Goal: Transaction & Acquisition: Book appointment/travel/reservation

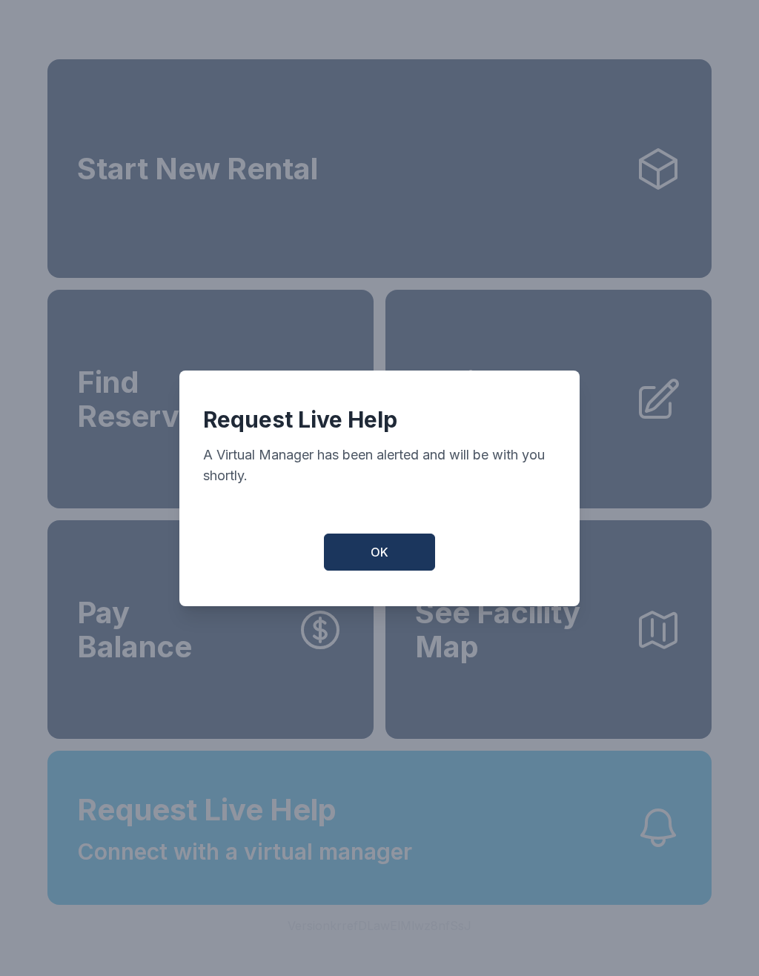
click at [386, 571] on button "OK" at bounding box center [379, 552] width 111 height 37
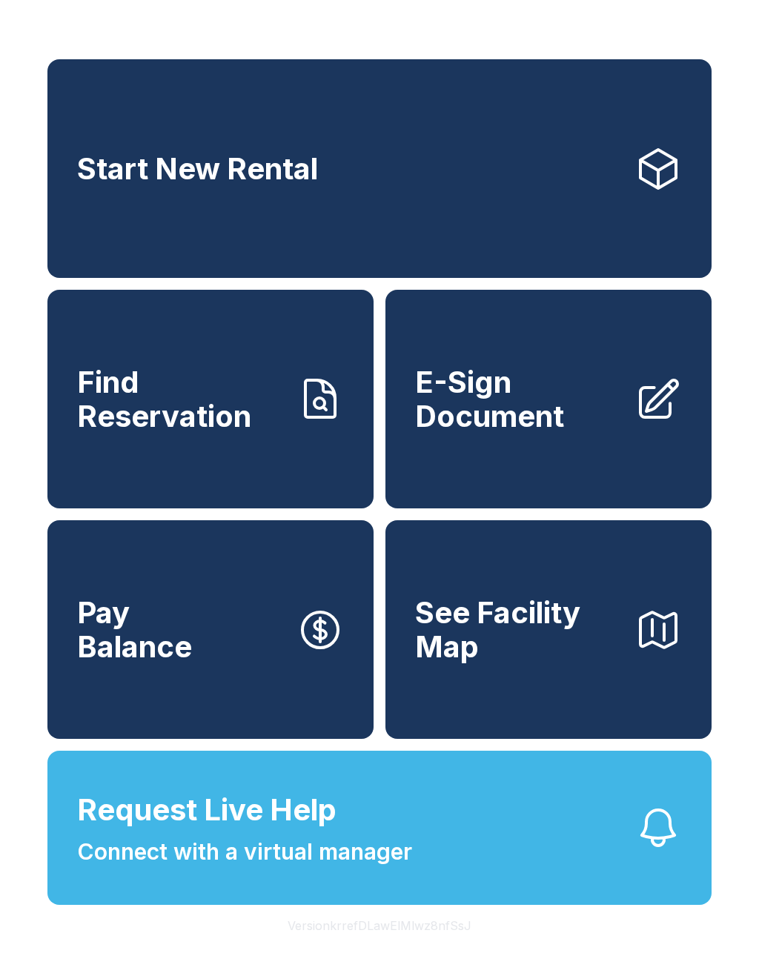
click at [375, 202] on link "Start New Rental" at bounding box center [379, 168] width 664 height 219
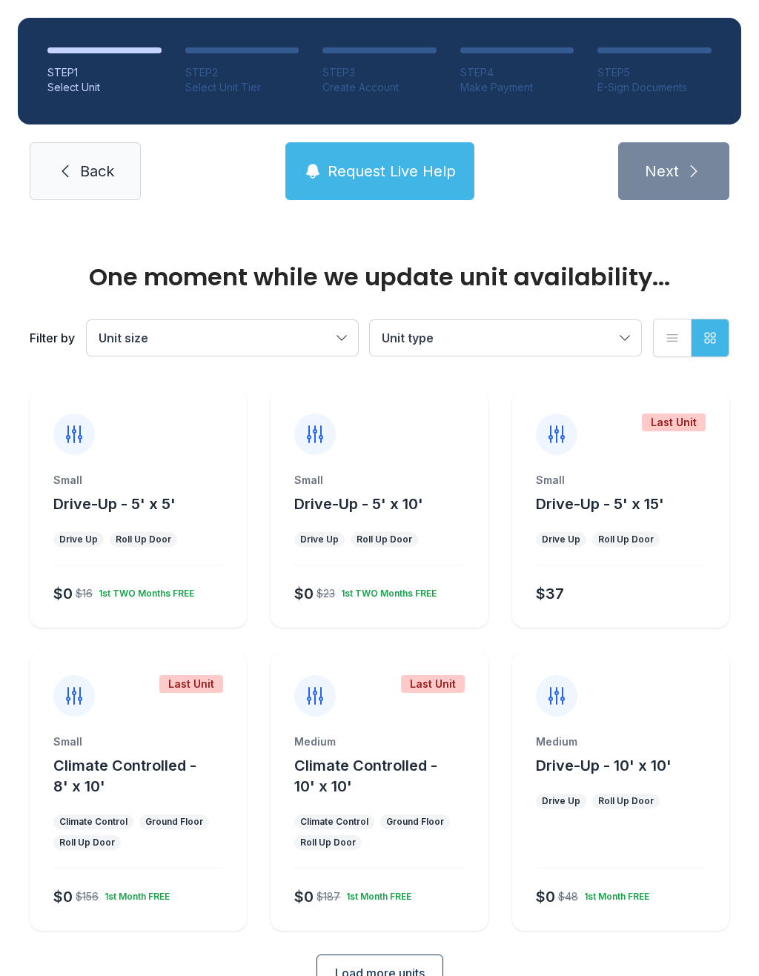
click at [99, 566] on div "Small Drive-Up - 5' x 5' Drive Up Roll Up Door $0 $16 1st TWO Months FREE" at bounding box center [138, 550] width 217 height 155
click at [145, 557] on div "Small Drive-Up - 5' x 5' Drive Up Roll Up Door $0 $16 1st TWO Months FREE" at bounding box center [138, 550] width 217 height 155
click at [159, 557] on div "Small Drive-Up - 5' x 5' Drive Up Roll Up Door $0 $16 1st TWO Months FREE" at bounding box center [138, 550] width 217 height 155
click at [193, 563] on div "Small Drive-Up - 5' x 5' Drive Up Roll Up Door $0 $16 1st TWO Months FREE" at bounding box center [138, 550] width 217 height 155
click at [183, 580] on div "$0 $16 1st TWO Months FREE" at bounding box center [135, 591] width 176 height 27
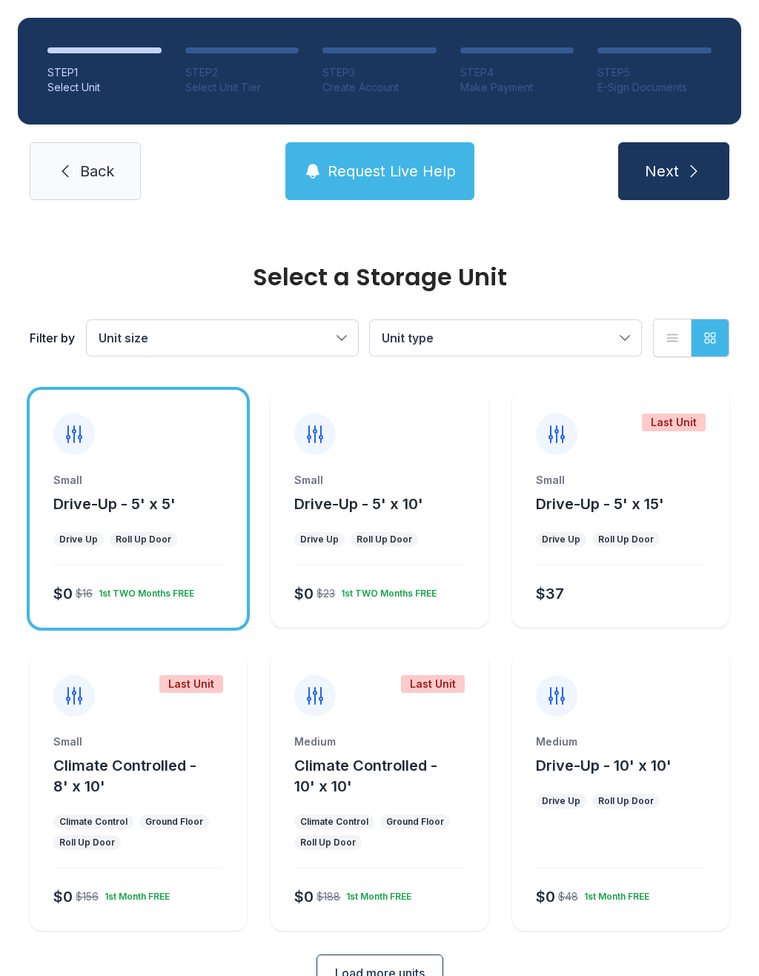
click at [152, 595] on div "1st TWO Months FREE" at bounding box center [144, 591] width 102 height 18
click at [688, 176] on icon "submit" at bounding box center [694, 171] width 18 height 18
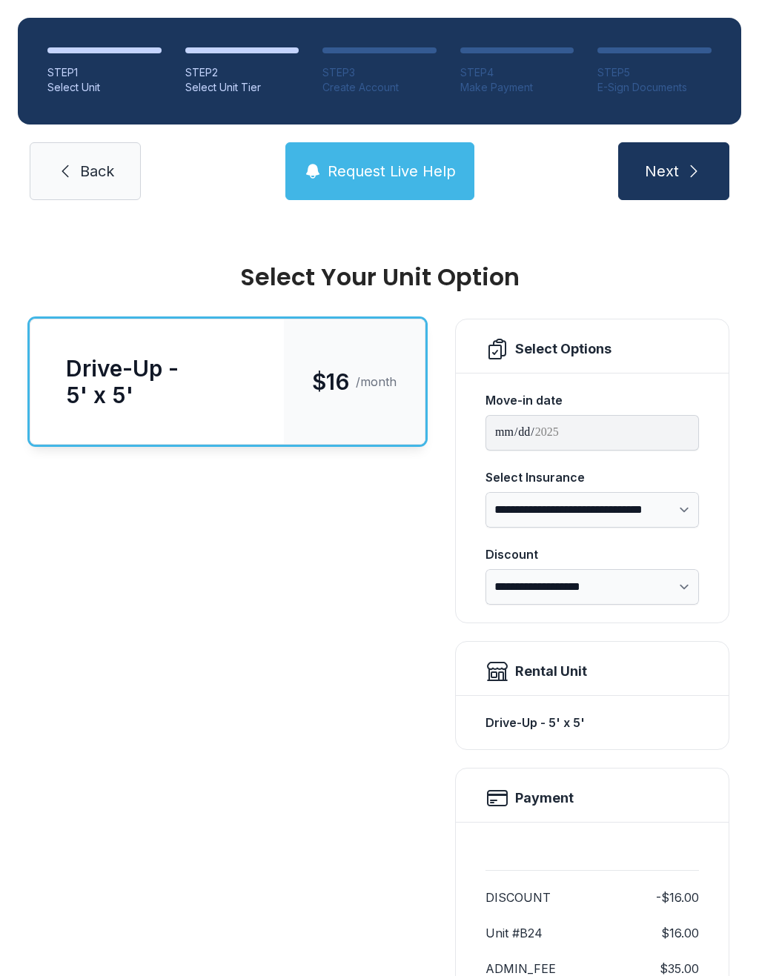
click at [670, 169] on span "Next" at bounding box center [662, 171] width 34 height 21
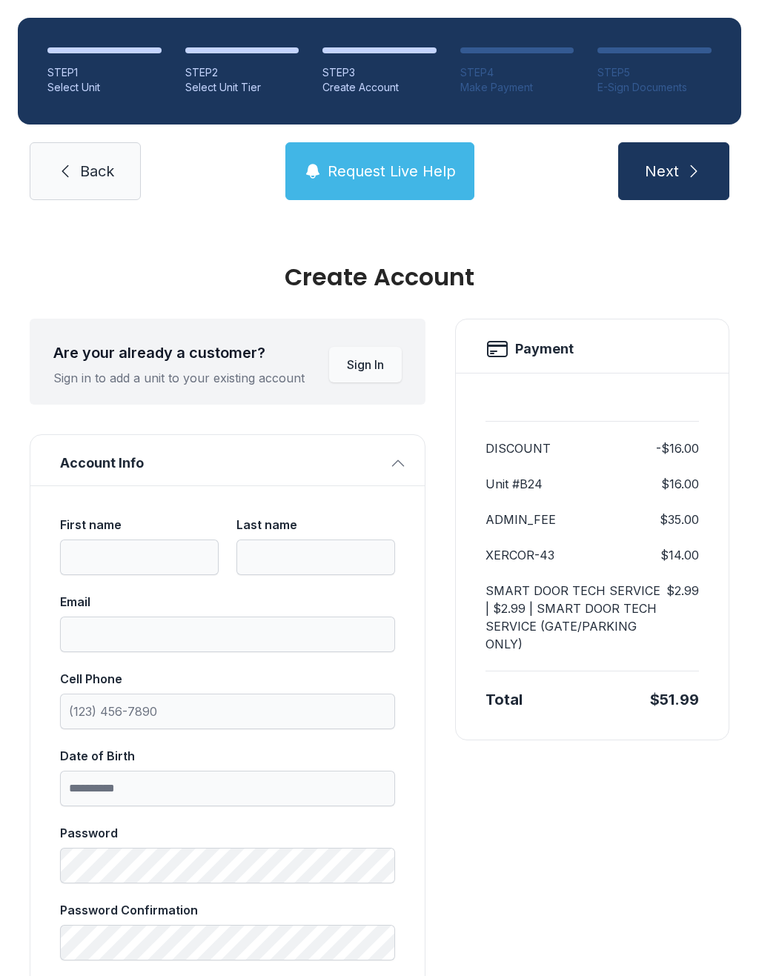
click at [79, 196] on link "Back" at bounding box center [85, 171] width 111 height 58
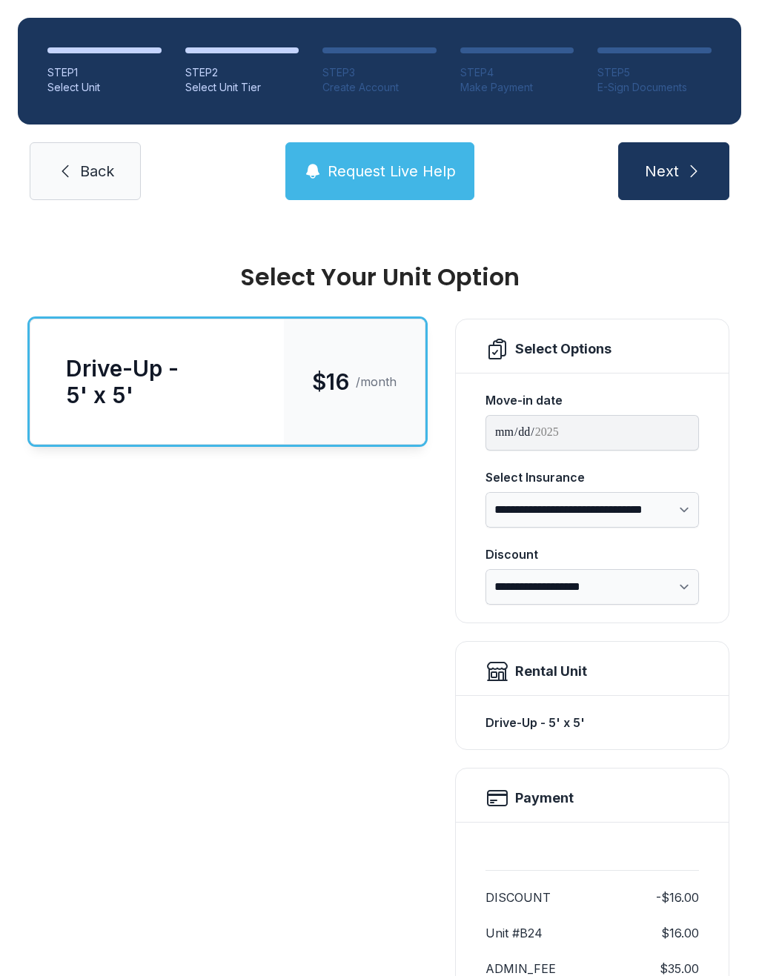
click at [80, 163] on span "Back" at bounding box center [97, 171] width 34 height 21
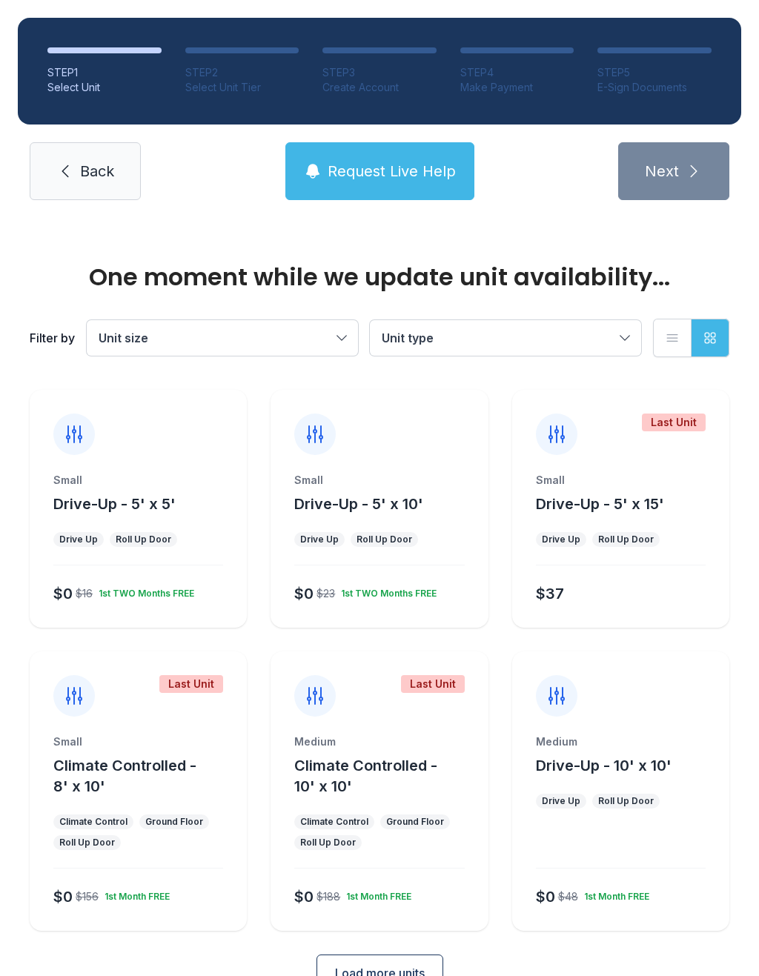
click at [108, 176] on span "Back" at bounding box center [97, 171] width 34 height 21
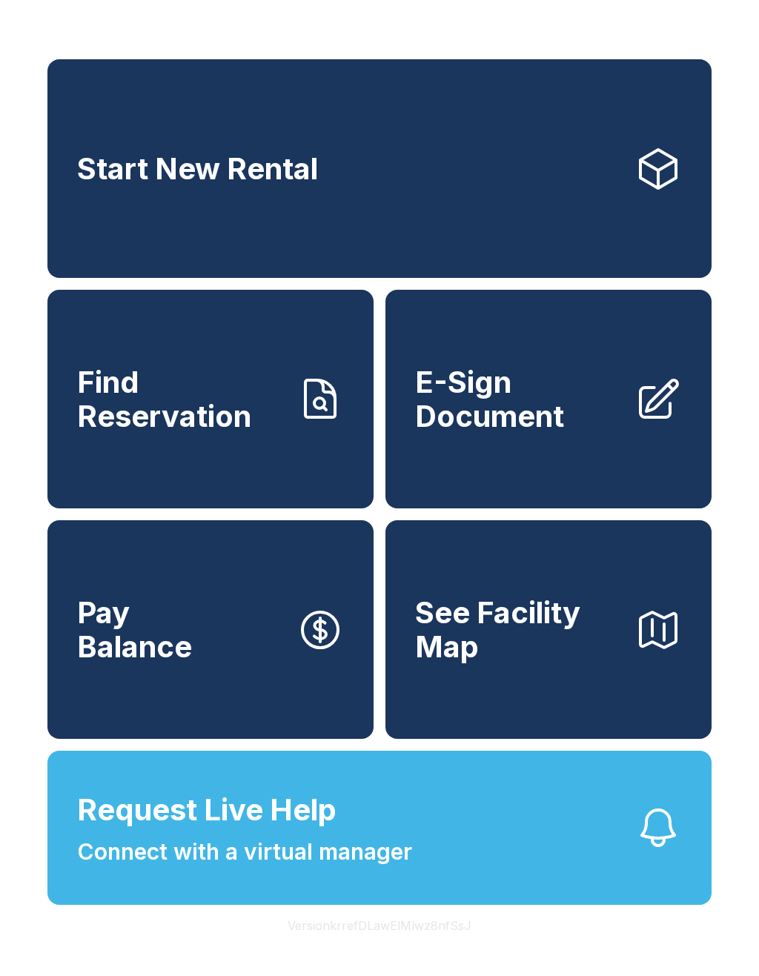
click at [105, 869] on span "Connect with a virtual manager" at bounding box center [244, 852] width 335 height 33
click at [592, 661] on div "Request Live Help A Virtual Manager has been alerted and will be with you short…" at bounding box center [379, 488] width 759 height 976
